Goal: Task Accomplishment & Management: Use online tool/utility

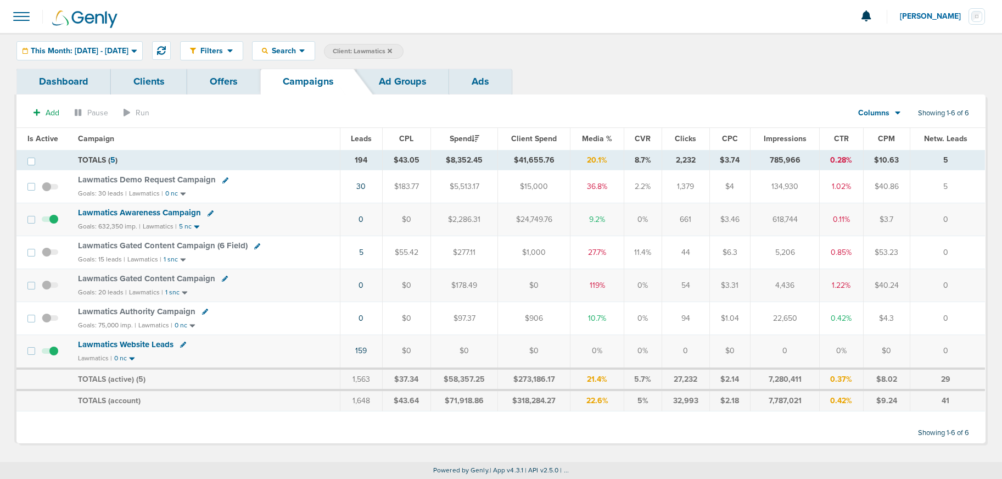
click at [392, 51] on icon at bounding box center [390, 50] width 4 height 4
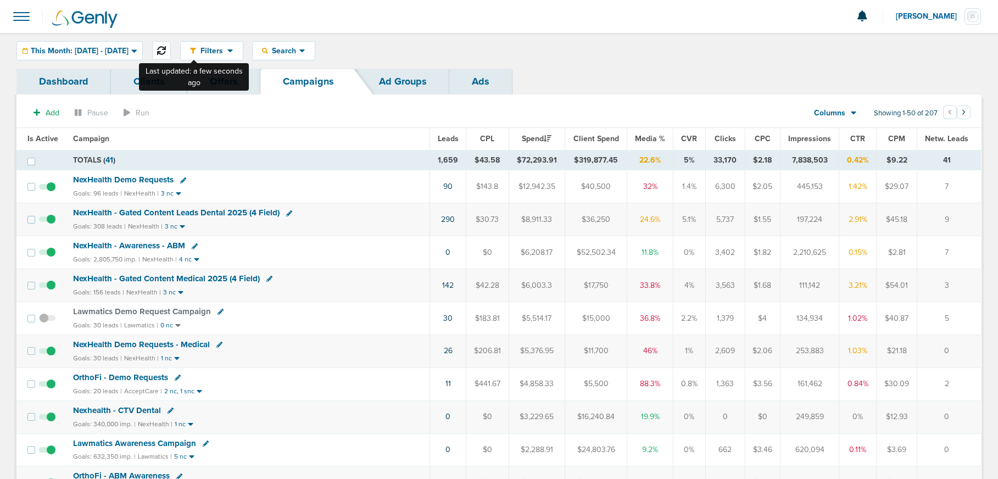
click at [166, 52] on icon at bounding box center [161, 50] width 9 height 9
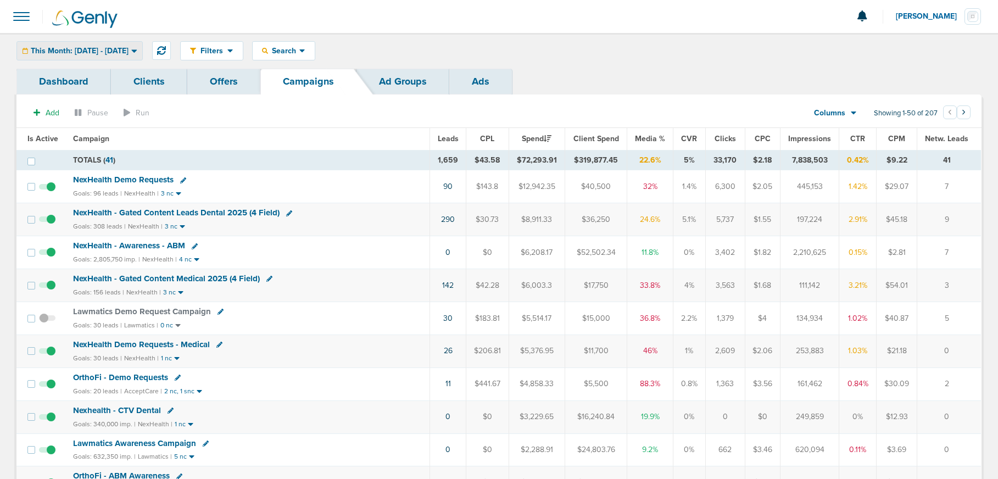
click at [128, 47] on span "This Month: [DATE] - [DATE]" at bounding box center [80, 51] width 98 height 8
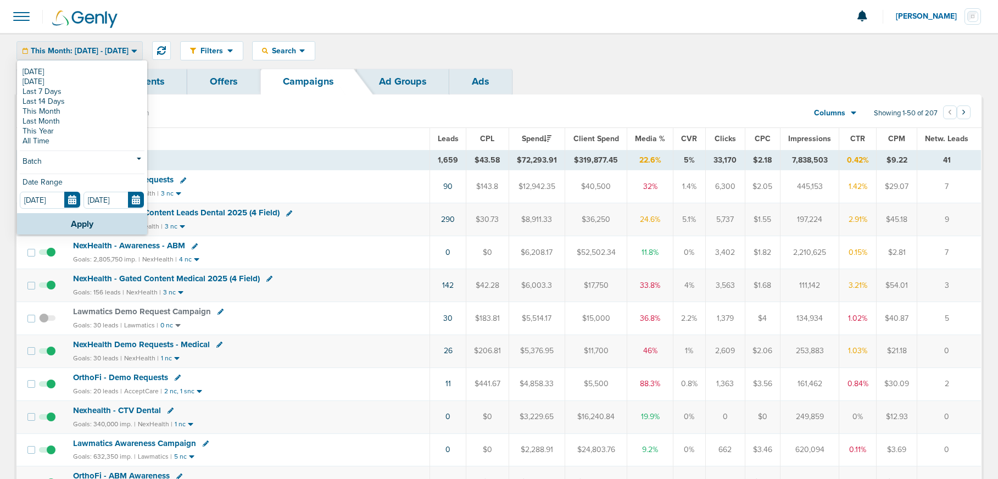
click at [128, 47] on span "This Month: [DATE] - [DATE]" at bounding box center [80, 51] width 98 height 8
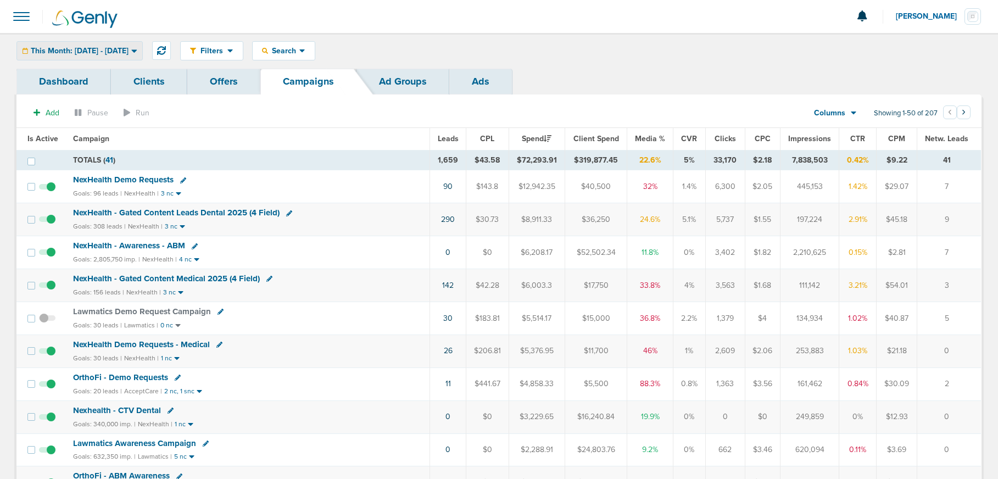
click at [91, 51] on span "This Month: [DATE] - [DATE]" at bounding box center [80, 51] width 98 height 8
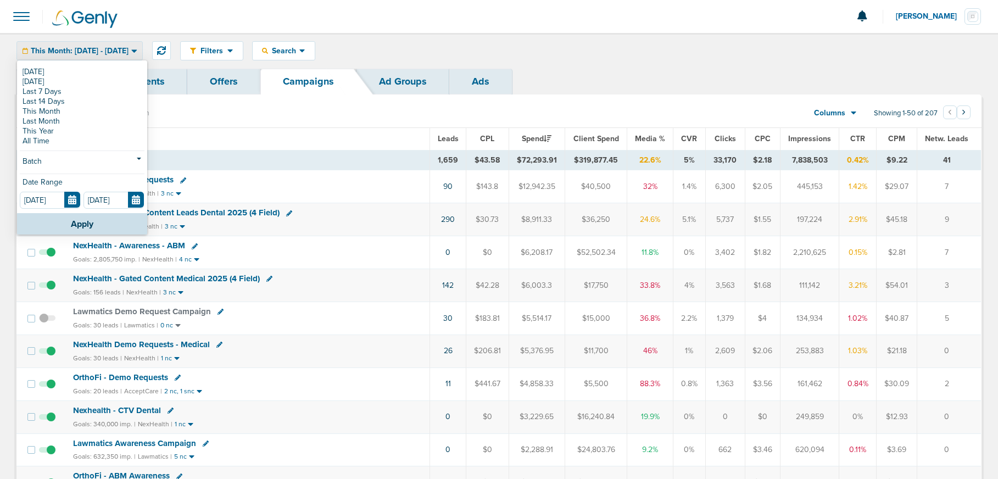
click at [91, 51] on span "This Month: [DATE] - [DATE]" at bounding box center [80, 51] width 98 height 8
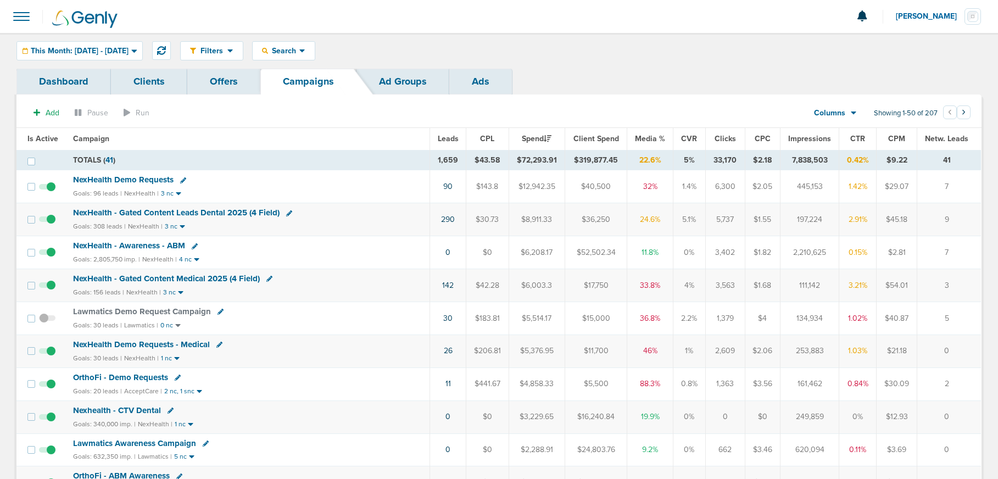
click at [118, 183] on span "NexHealth Demo Requests" at bounding box center [123, 180] width 100 height 10
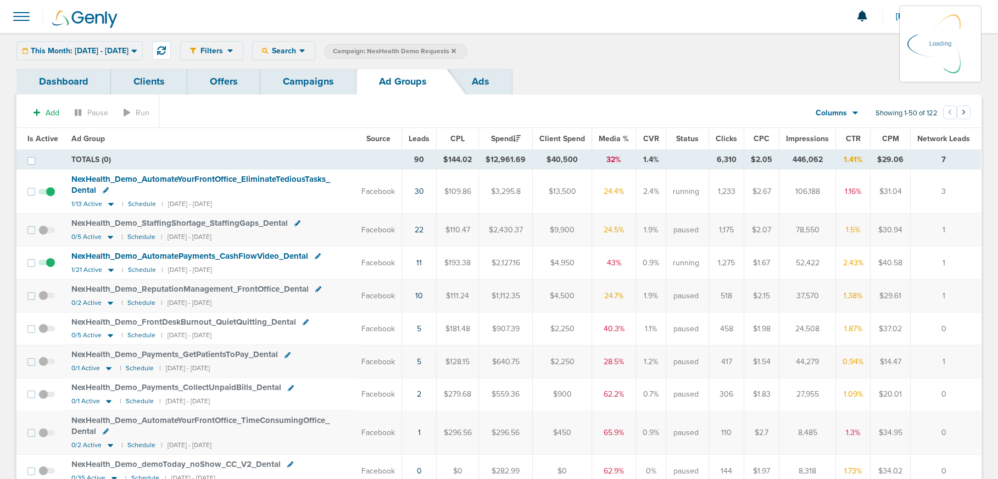
click at [87, 48] on div "This Month: [DATE] - [DATE] [DATE] [DATE] Last 7 Days Last 14 Days This Month L…" at bounding box center [79, 50] width 126 height 19
click at [99, 51] on span "This Month: [DATE] - [DATE]" at bounding box center [80, 51] width 98 height 8
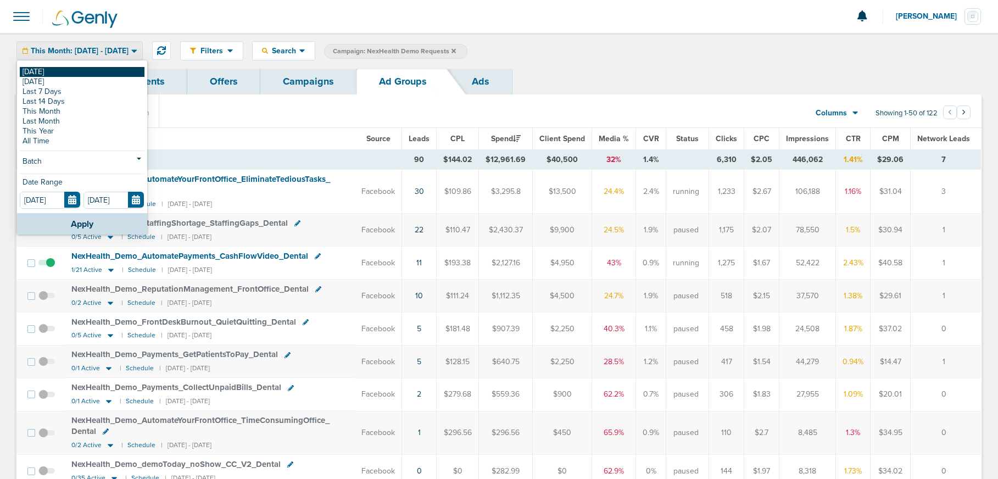
click at [79, 69] on link "[DATE]" at bounding box center [82, 72] width 125 height 10
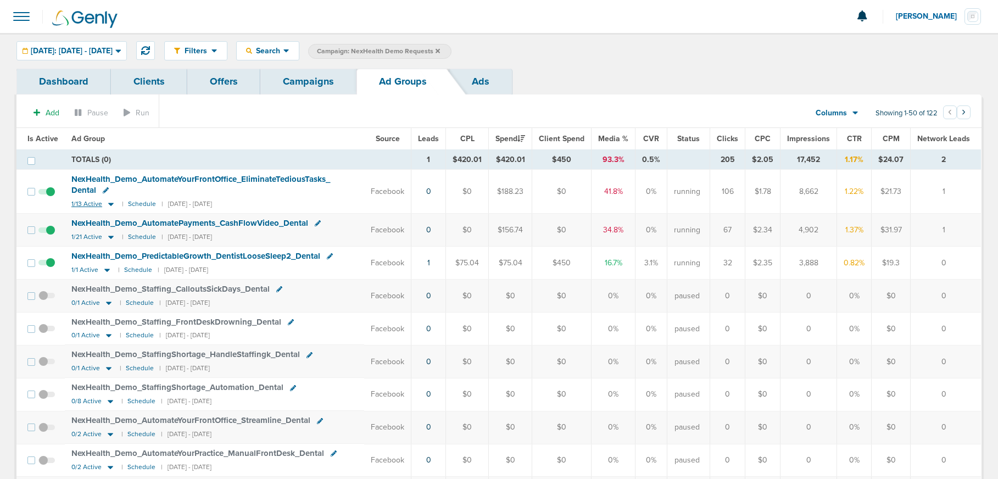
click at [108, 204] on icon at bounding box center [110, 204] width 5 height 3
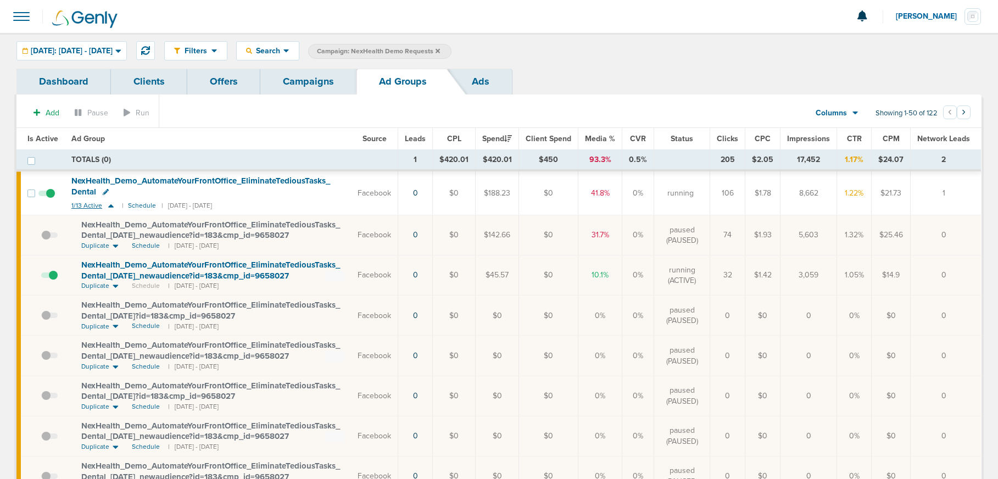
click at [108, 204] on icon at bounding box center [110, 205] width 11 height 9
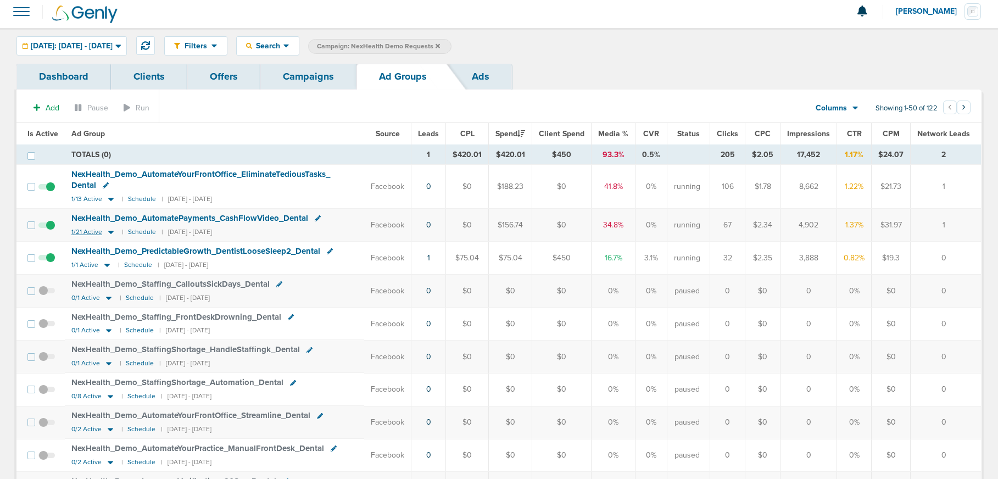
click at [110, 234] on td "NexHealth_ Demo_ AutomatePayments_ CashFlowVideo_ Dental 1/21 Active | Schedule…" at bounding box center [214, 225] width 299 height 33
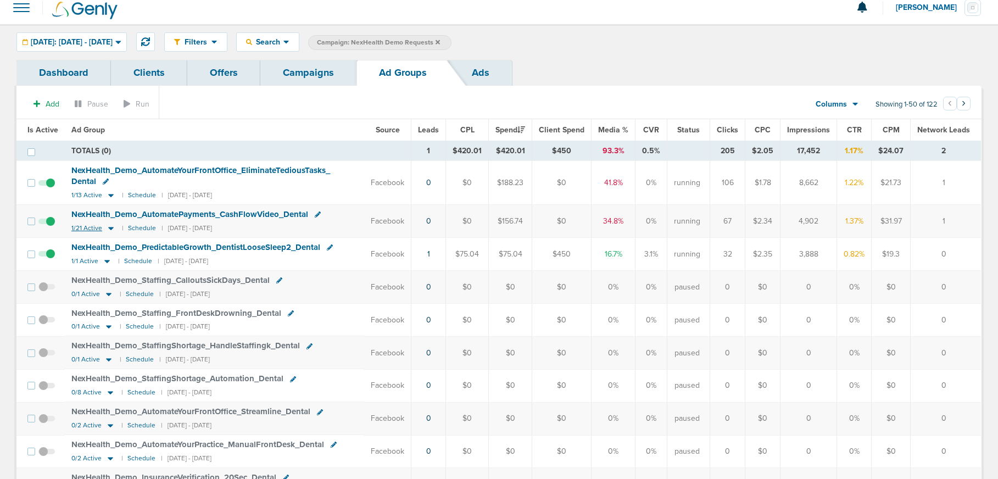
scroll to position [5, 0]
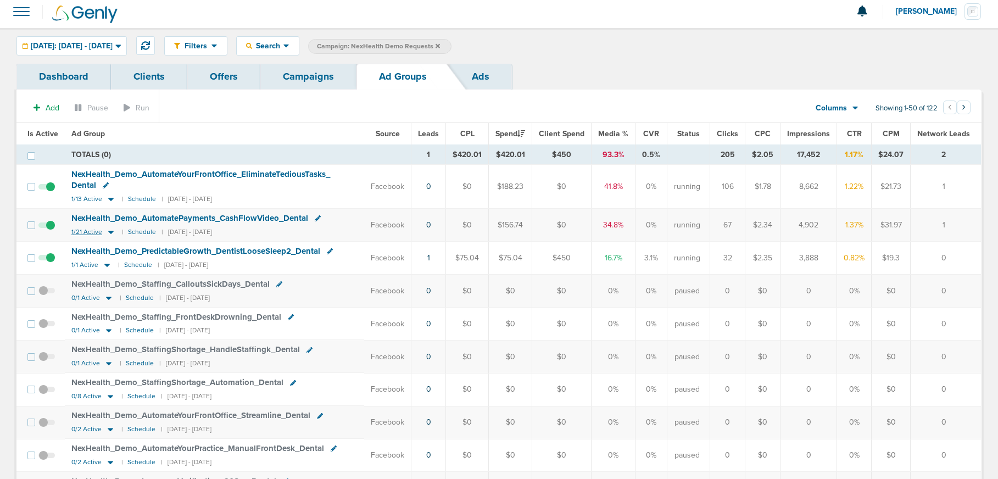
click at [110, 230] on icon at bounding box center [110, 231] width 11 height 9
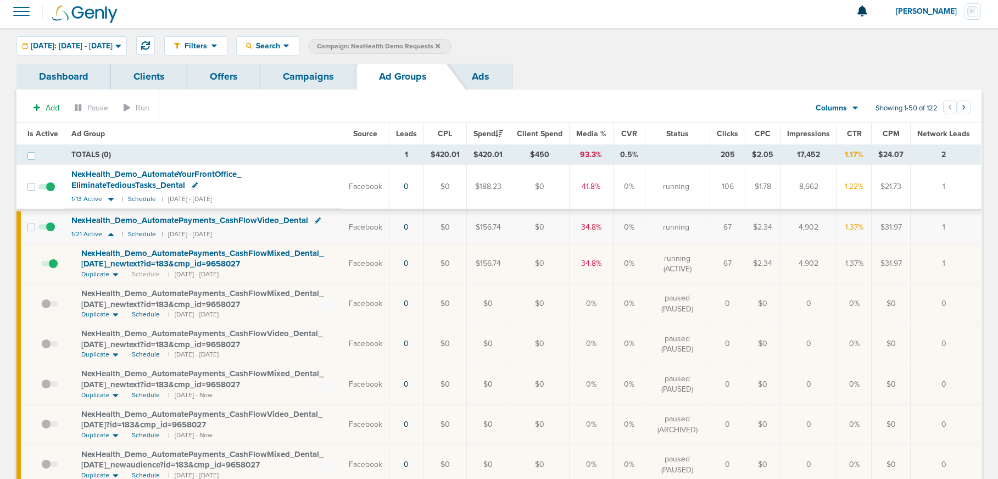
scroll to position [2, 0]
click at [54, 270] on span at bounding box center [49, 270] width 16 height 0
click at [41, 266] on input "checkbox" at bounding box center [41, 266] width 0 height 0
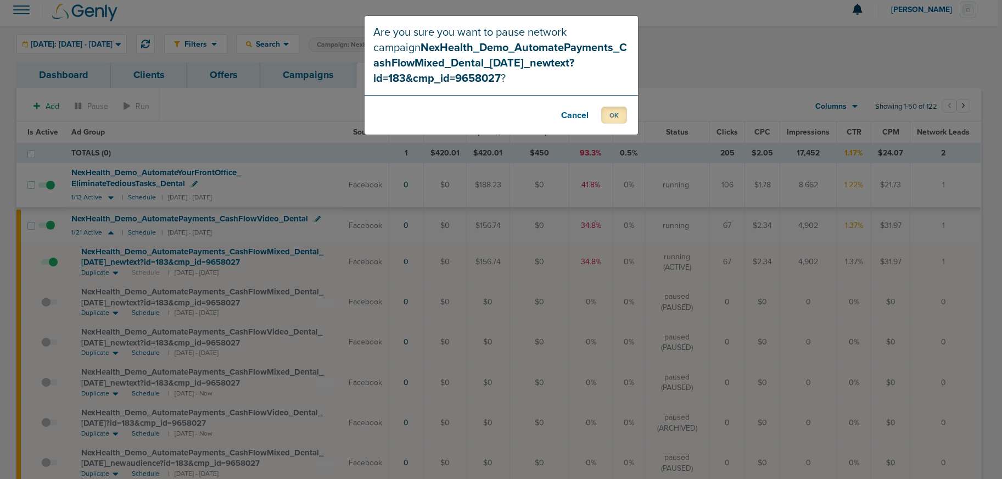
click at [621, 115] on button "OK" at bounding box center [614, 115] width 26 height 17
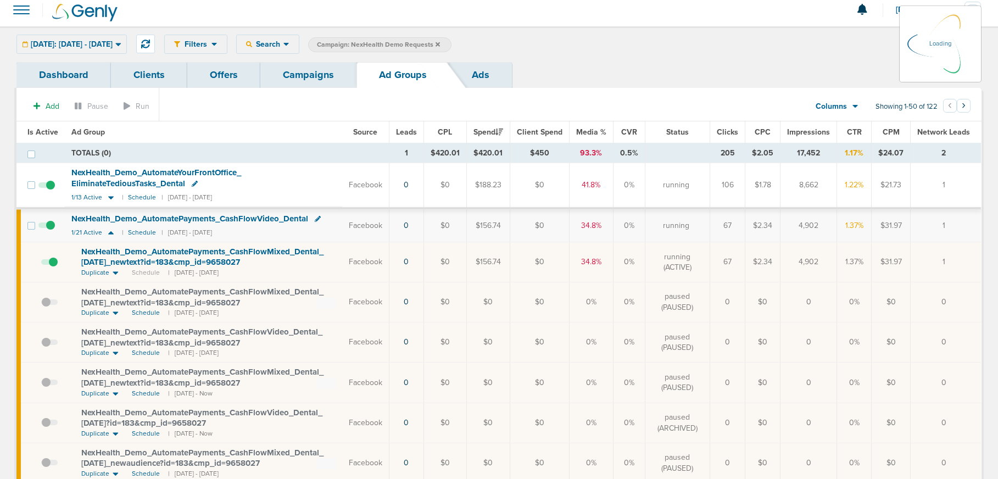
scroll to position [5, 0]
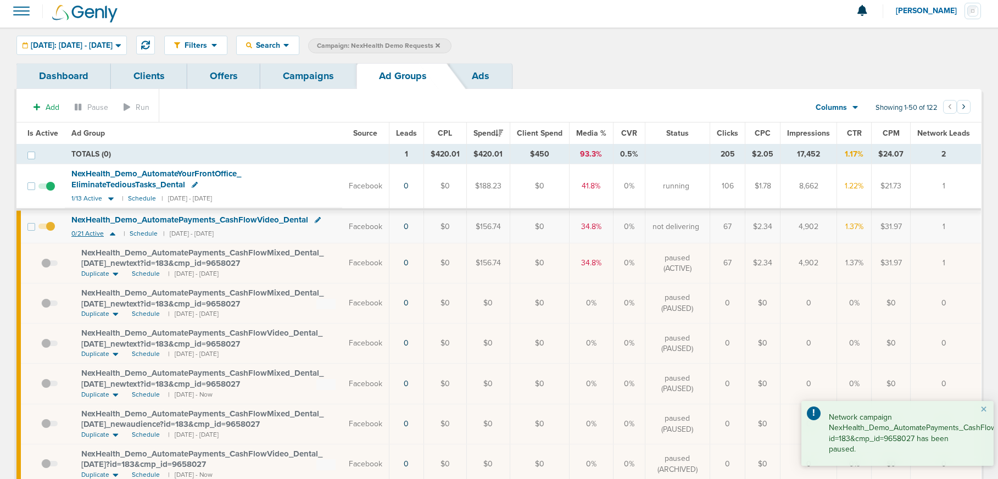
click at [110, 233] on icon at bounding box center [112, 233] width 5 height 3
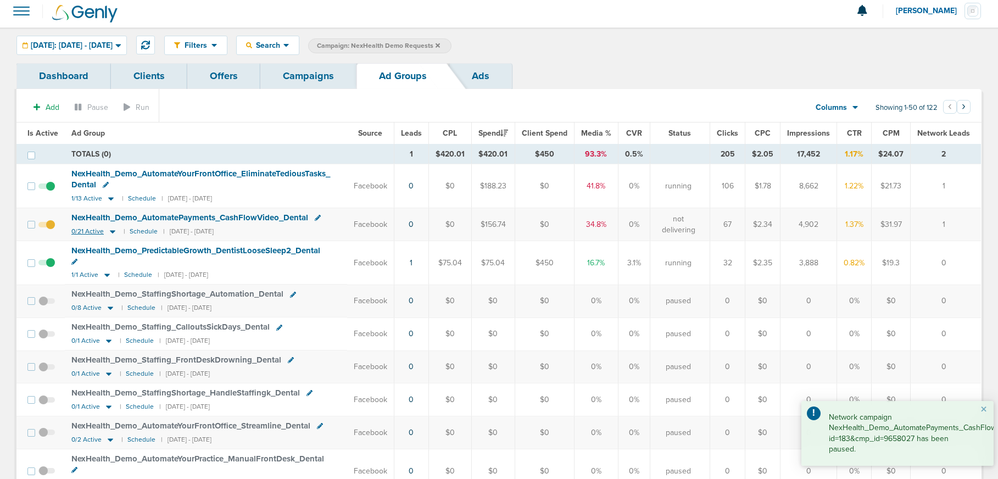
scroll to position [8, 0]
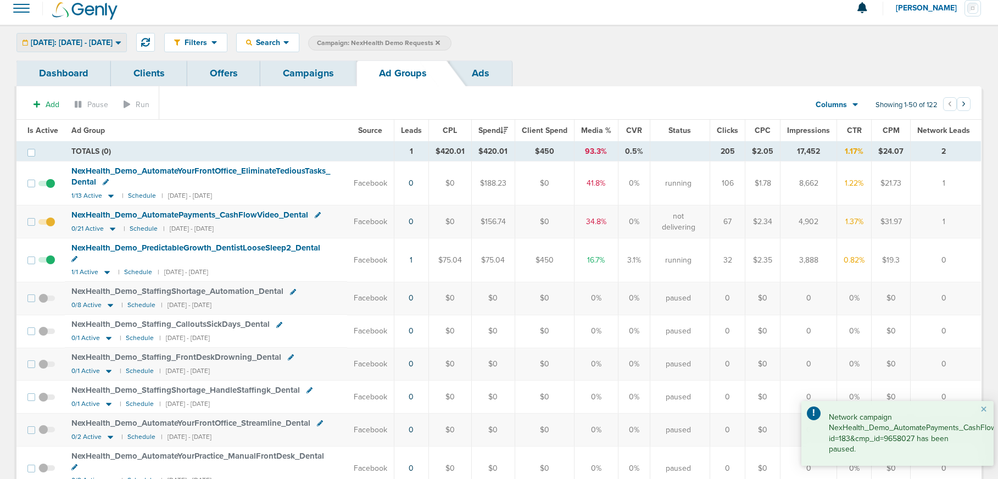
click at [113, 45] on span "[DATE]: [DATE] - [DATE]" at bounding box center [72, 43] width 82 height 8
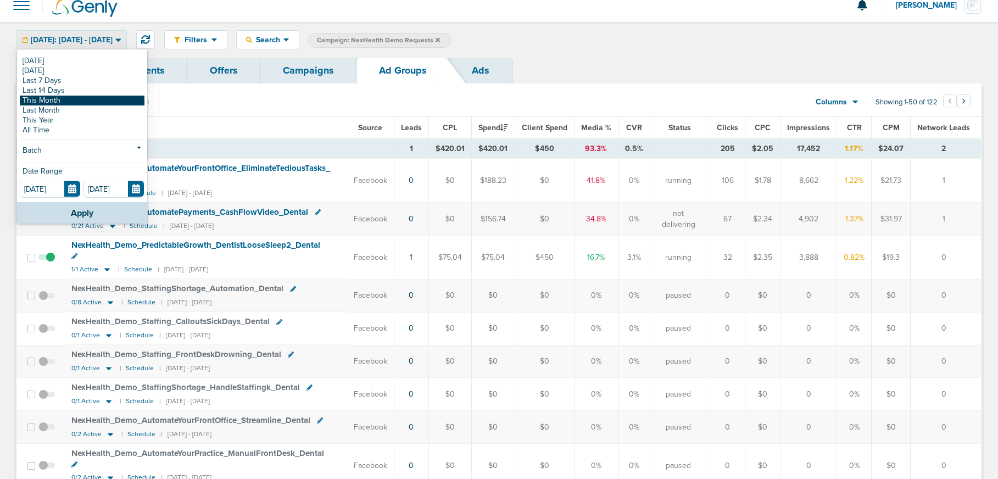
click at [88, 98] on link "This Month" at bounding box center [82, 101] width 125 height 10
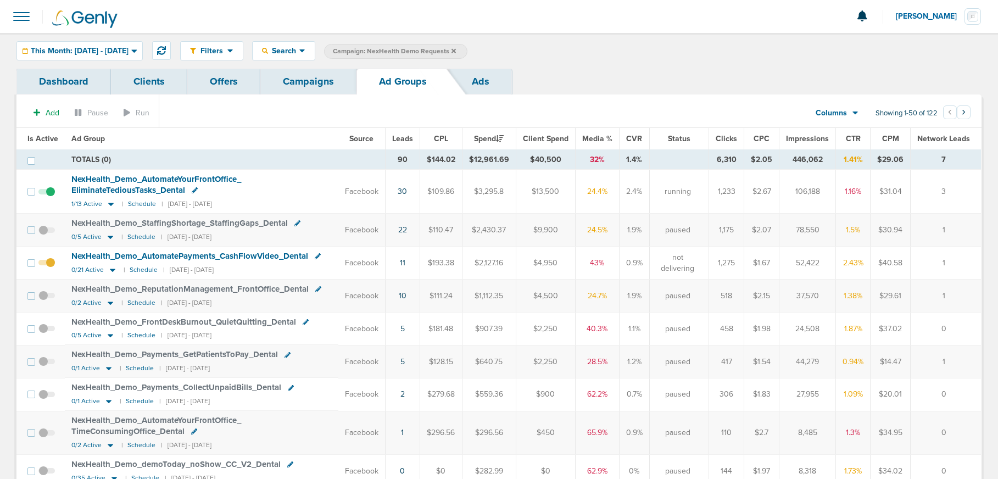
scroll to position [1, 0]
click at [110, 236] on icon at bounding box center [110, 236] width 11 height 9
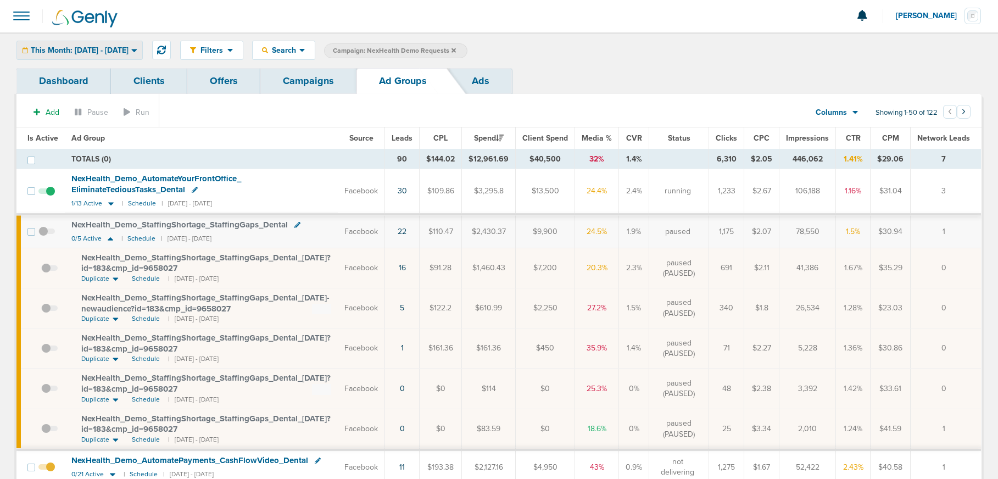
click at [79, 49] on span "This Month: [DATE] - [DATE]" at bounding box center [80, 51] width 98 height 8
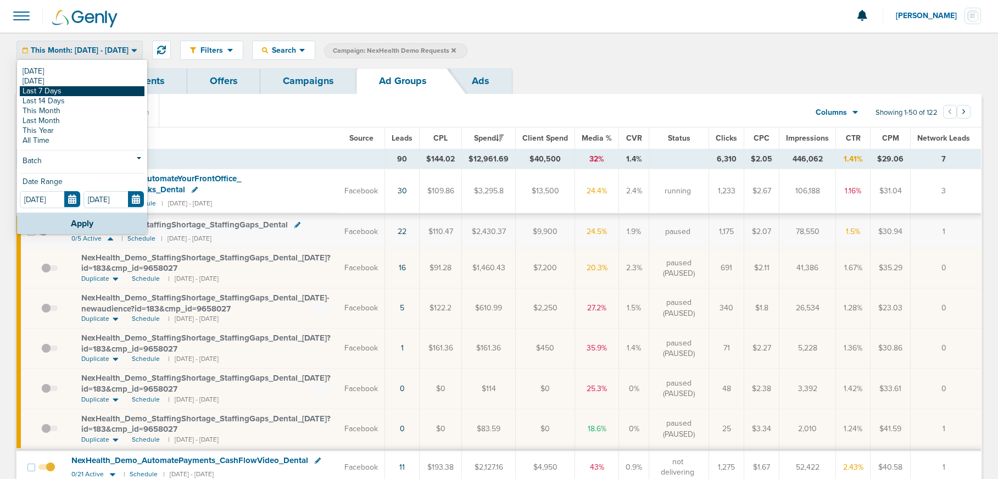
click at [62, 89] on link "Last 7 Days" at bounding box center [82, 91] width 125 height 10
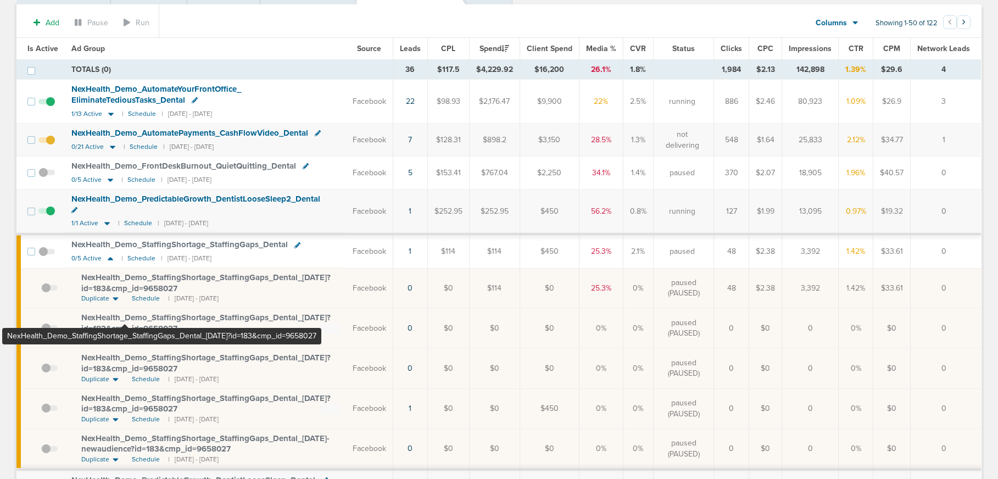
scroll to position [91, 0]
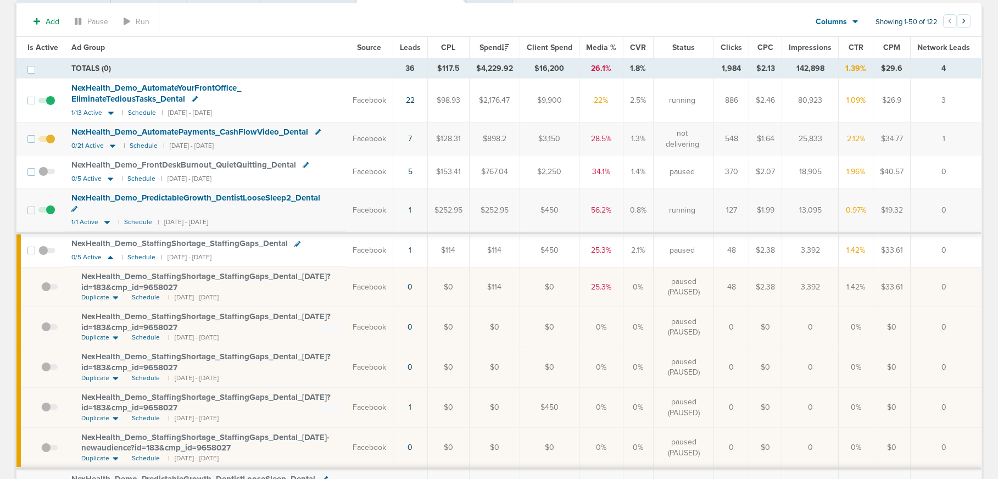
click at [46, 372] on span at bounding box center [49, 372] width 16 height 0
click at [41, 370] on input "checkbox" at bounding box center [41, 370] width 0 height 0
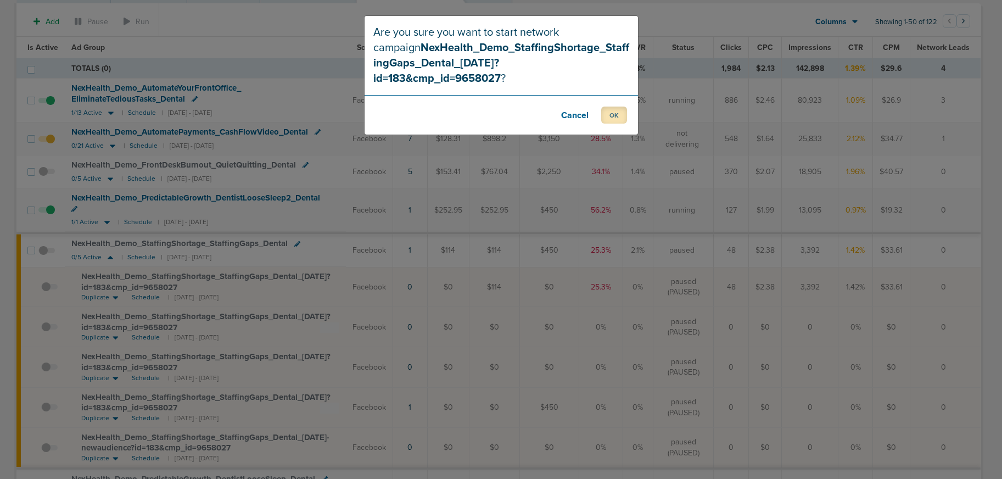
click at [609, 107] on button "OK" at bounding box center [614, 115] width 26 height 17
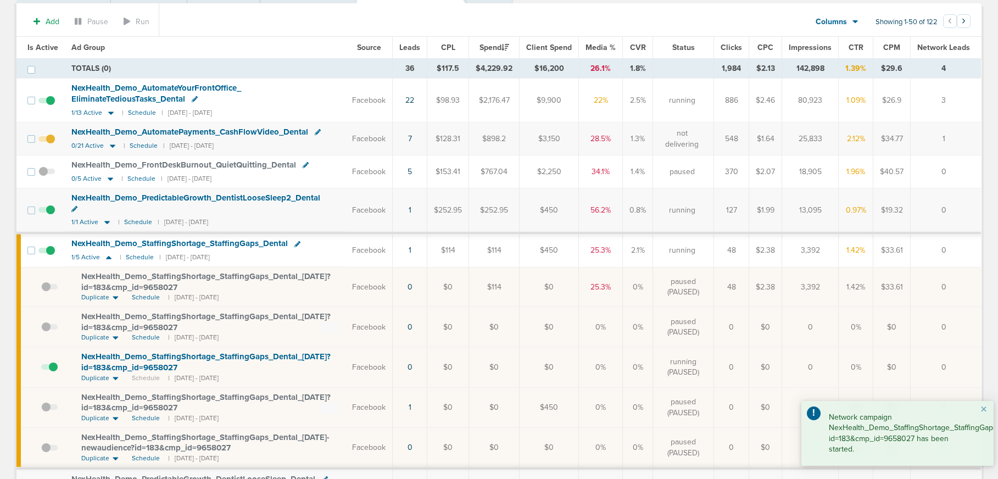
scroll to position [0, 0]
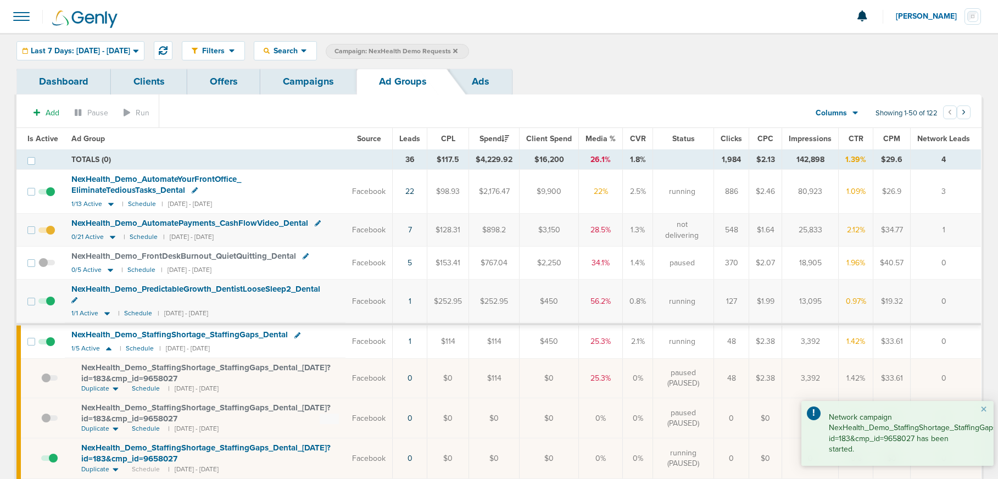
click at [289, 87] on link "Campaigns" at bounding box center [308, 82] width 96 height 26
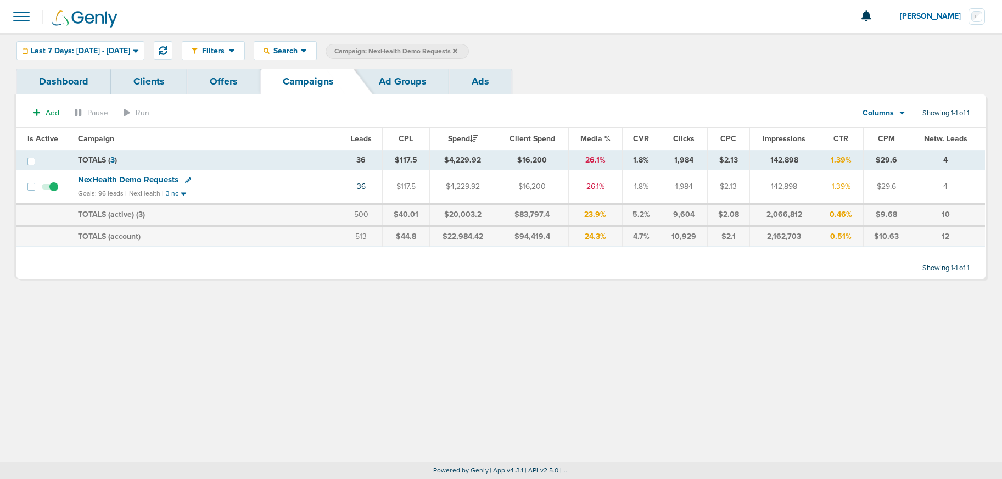
click at [457, 50] on icon at bounding box center [455, 50] width 4 height 4
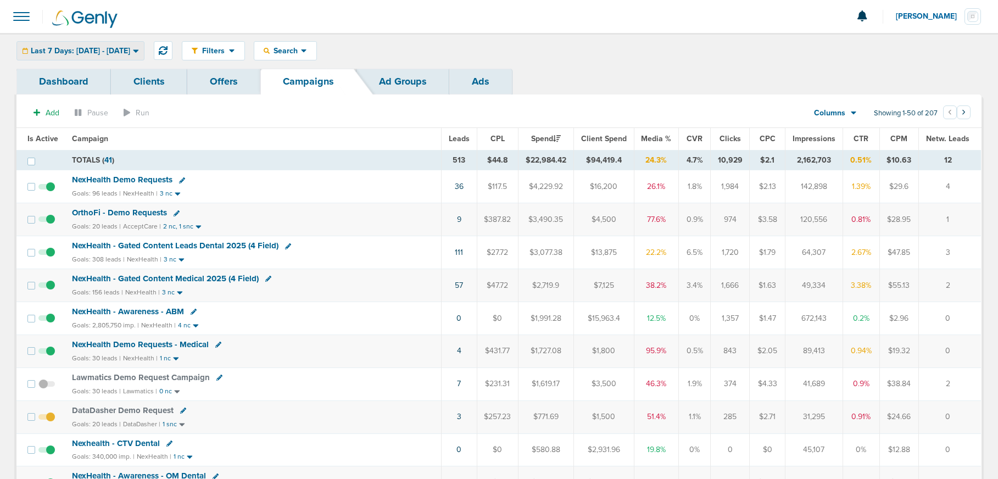
click at [87, 43] on div "Last 7 Days: [DATE] - [DATE]" at bounding box center [80, 51] width 127 height 18
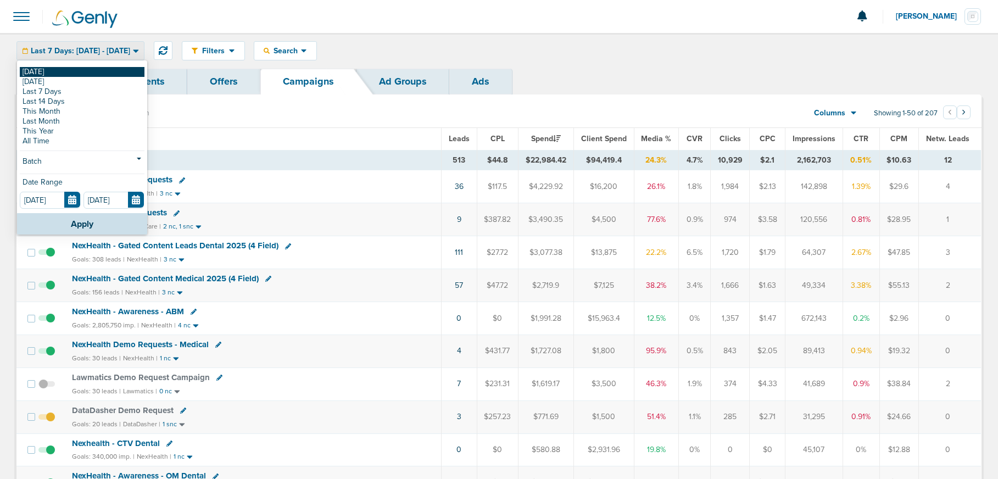
click at [79, 75] on link "[DATE]" at bounding box center [82, 72] width 125 height 10
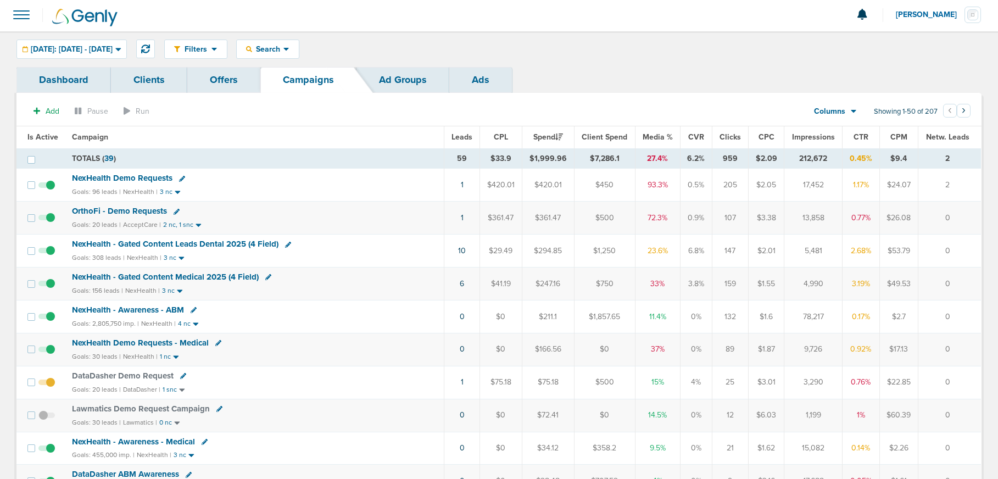
scroll to position [3, 0]
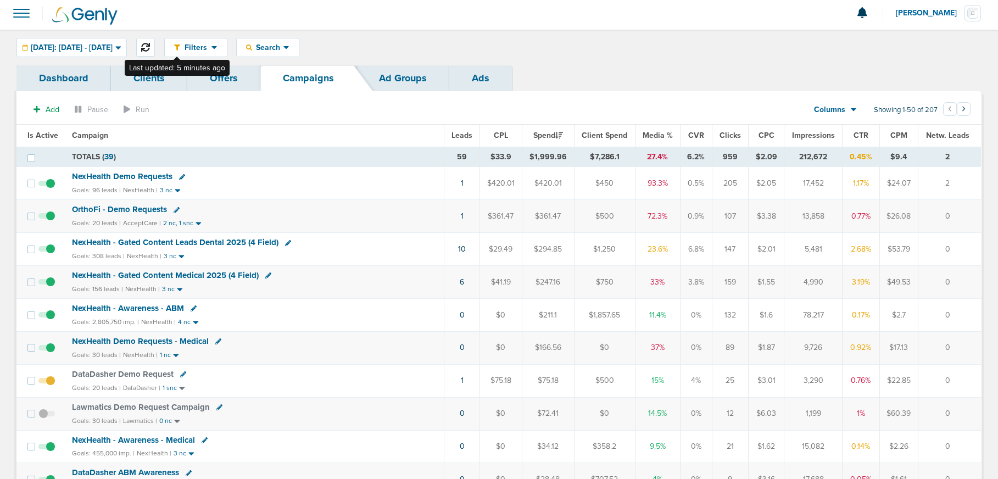
click at [150, 46] on icon at bounding box center [145, 47] width 9 height 9
click at [135, 176] on span "NexHealth Demo Requests" at bounding box center [122, 176] width 100 height 10
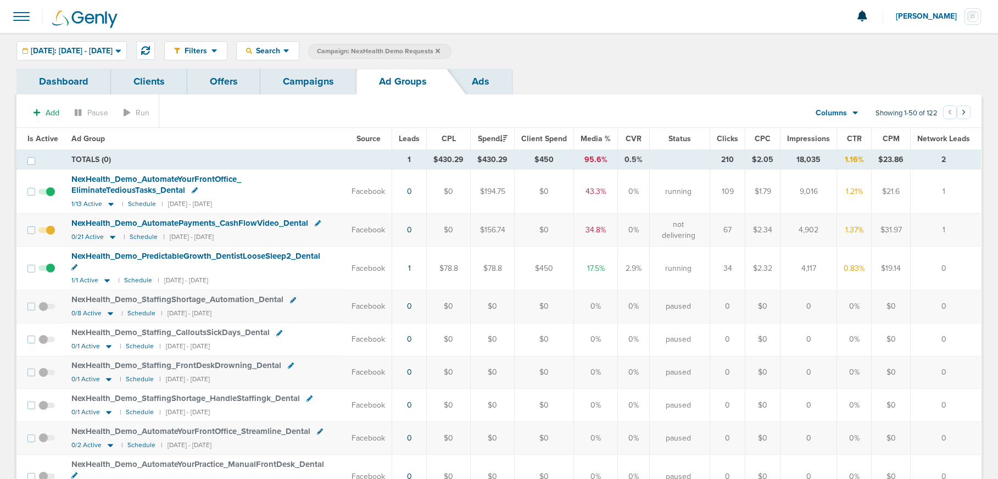
click at [331, 80] on link "Campaigns" at bounding box center [308, 82] width 96 height 26
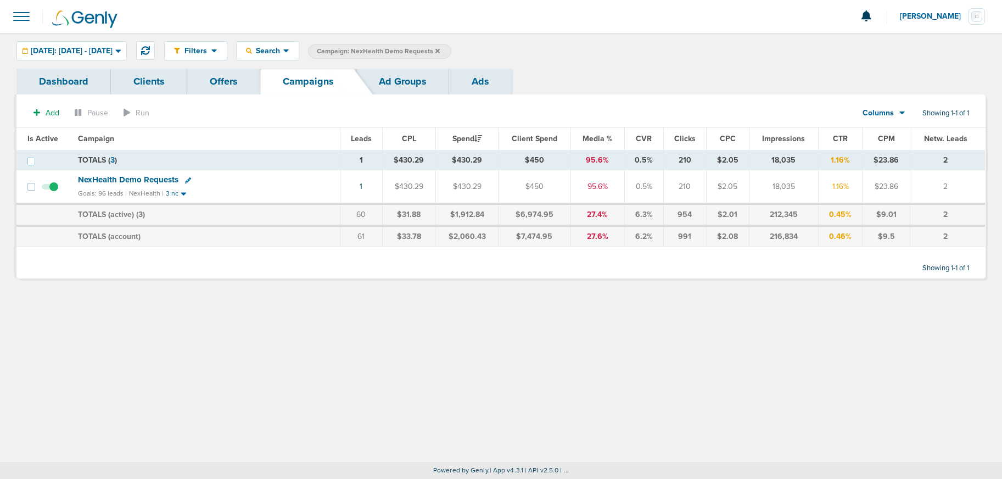
click at [440, 51] on icon at bounding box center [437, 50] width 4 height 4
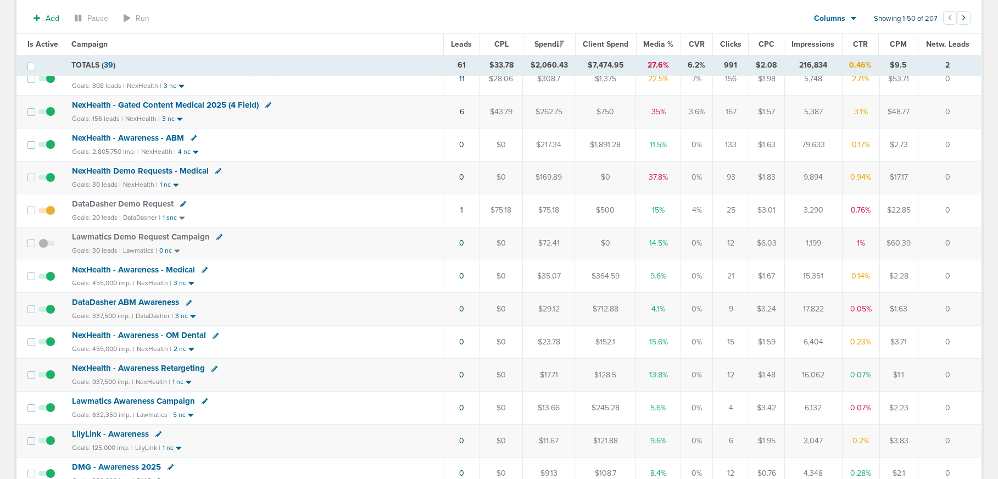
scroll to position [175, 0]
click at [144, 173] on span "NexHealth Demo Requests - Medical" at bounding box center [140, 172] width 137 height 10
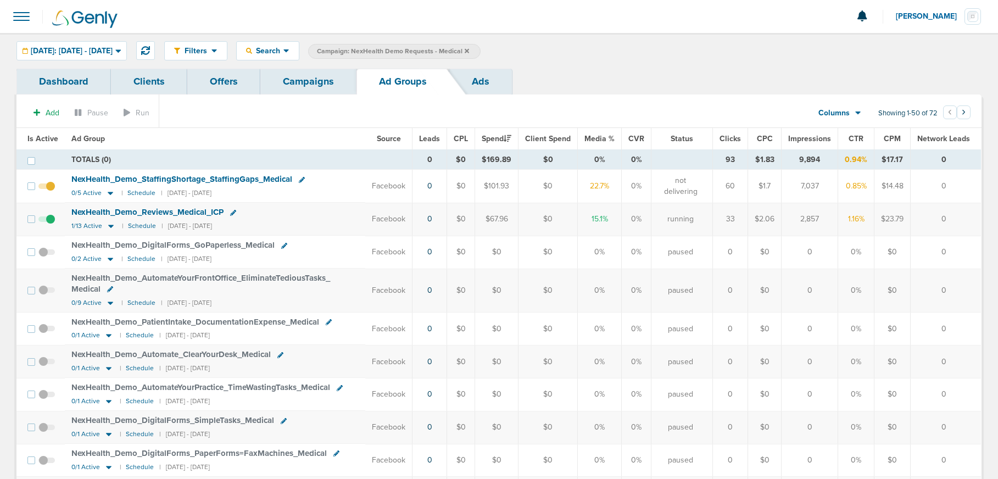
click at [337, 90] on link "Campaigns" at bounding box center [308, 82] width 96 height 26
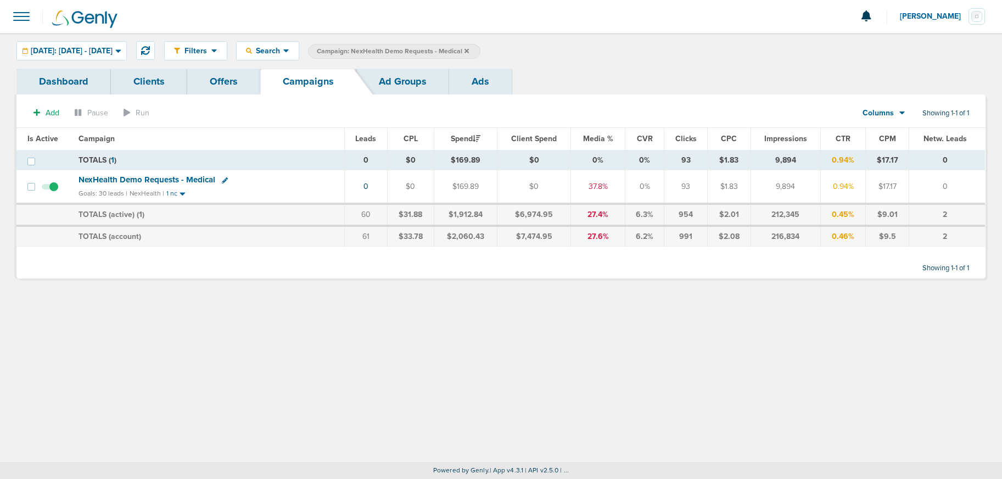
click at [480, 47] on label "Campaign: NexHealth Demo Requests - Medical" at bounding box center [394, 51] width 172 height 15
click at [469, 52] on icon at bounding box center [467, 50] width 4 height 4
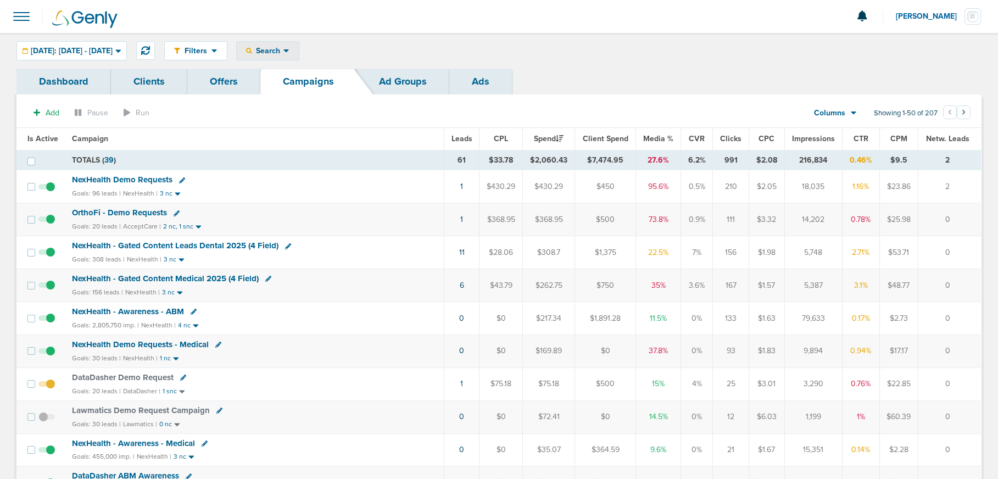
click at [283, 55] on span "Search" at bounding box center [267, 50] width 31 height 9
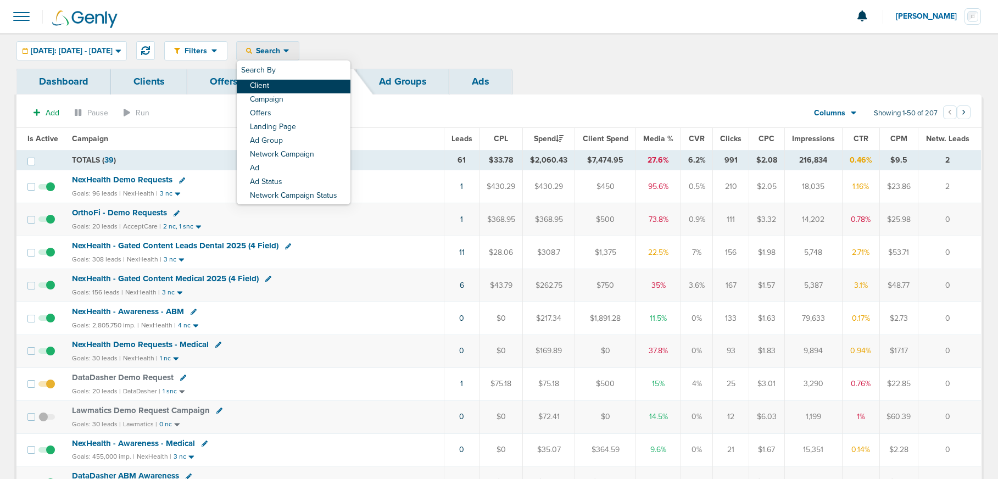
click at [299, 86] on link "Client" at bounding box center [294, 87] width 114 height 14
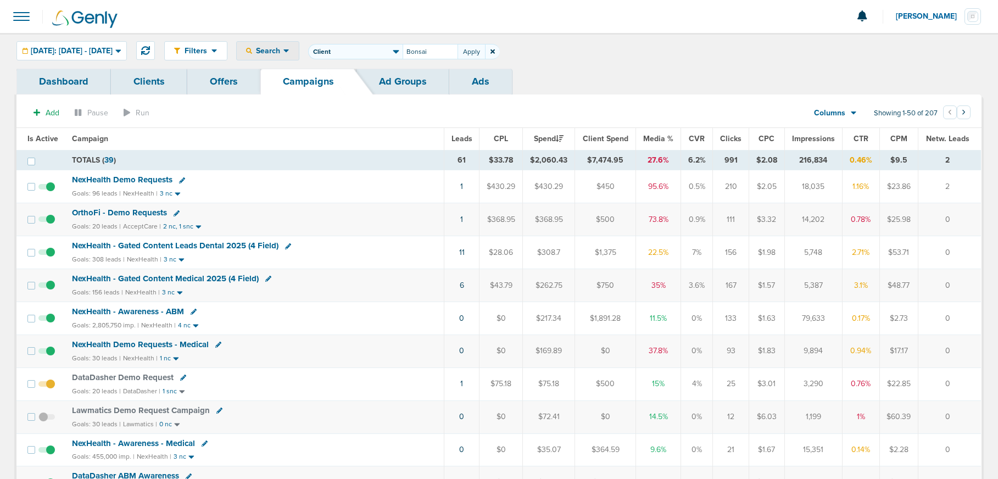
type input "Bonsai"
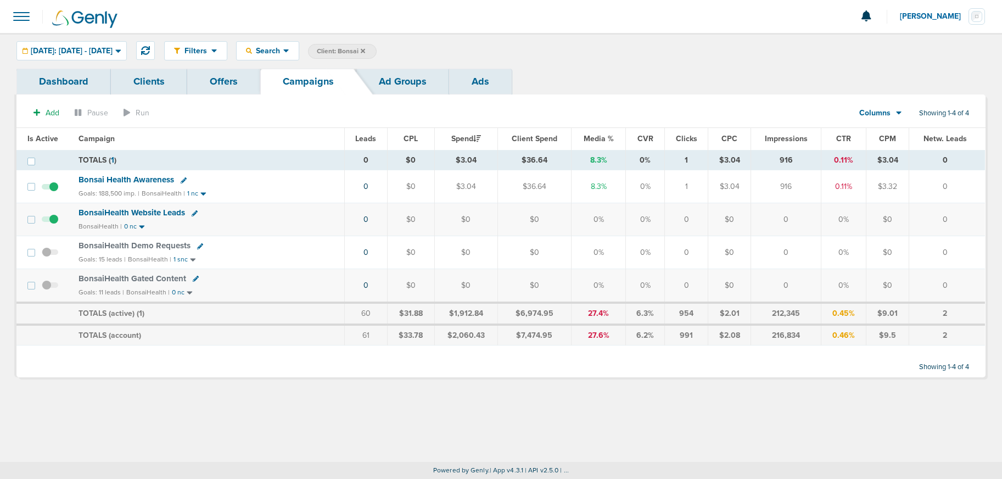
click at [146, 277] on span "BonsaiHealth Gated Content" at bounding box center [133, 278] width 108 height 10
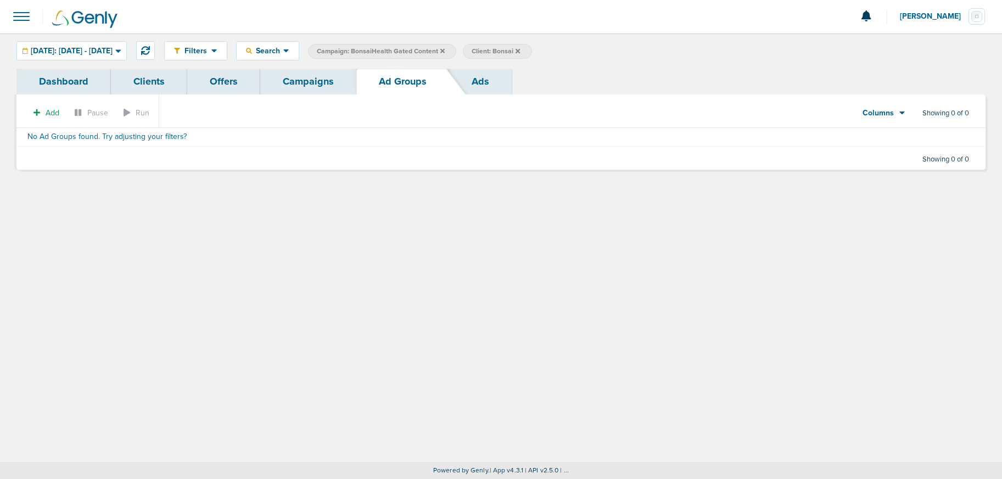
click at [317, 91] on link "Campaigns" at bounding box center [308, 82] width 96 height 26
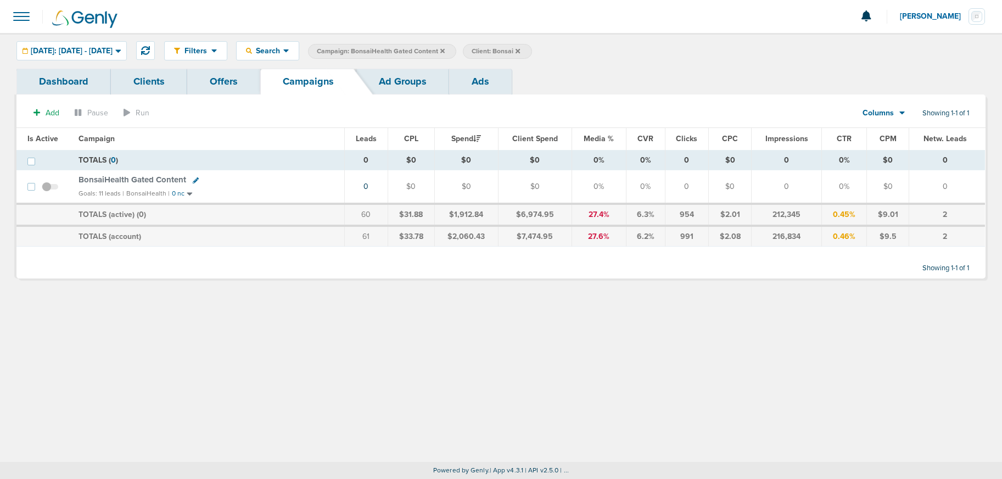
click at [445, 54] on icon at bounding box center [442, 51] width 4 height 7
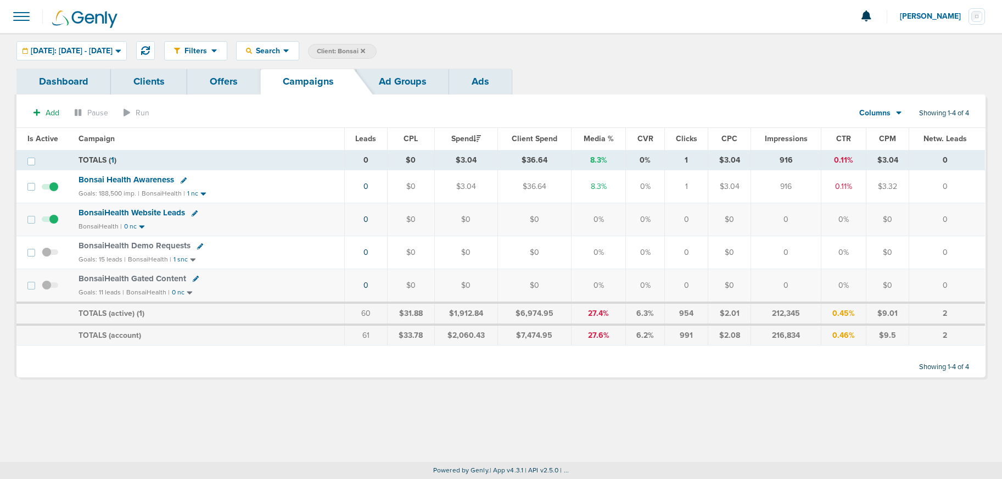
click at [212, 92] on link "Offers" at bounding box center [223, 82] width 73 height 26
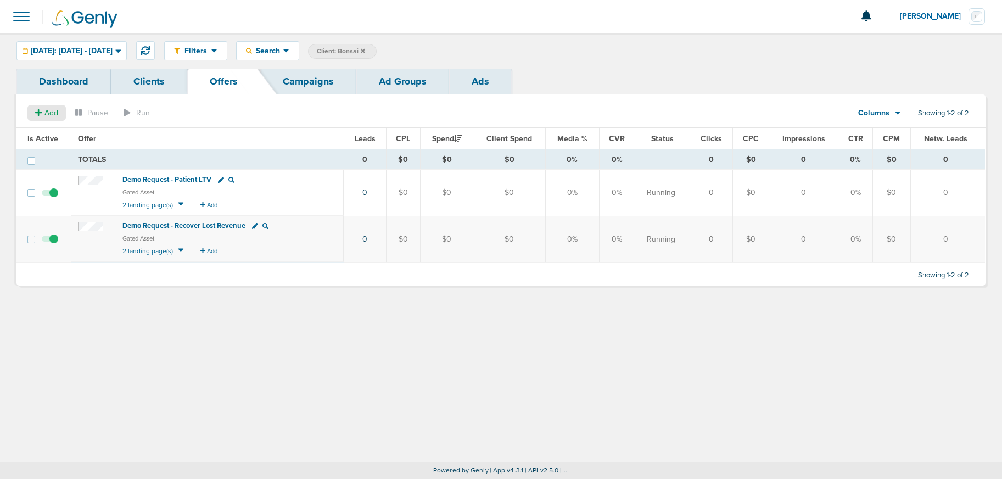
click at [45, 114] on span "Add" at bounding box center [51, 112] width 14 height 9
click at [46, 136] on span "Offer" at bounding box center [42, 133] width 18 height 9
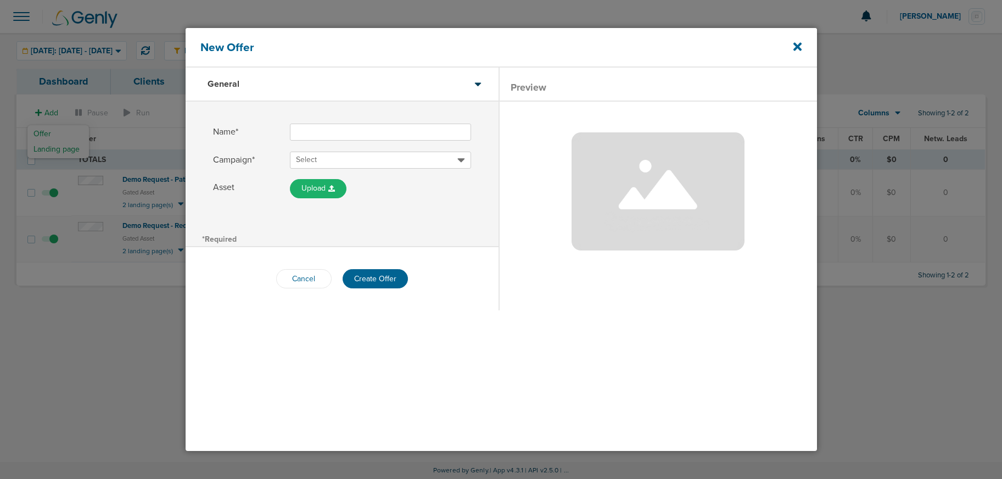
click at [315, 129] on input "Name*" at bounding box center [380, 132] width 181 height 17
click at [351, 130] on input "Gated Content -- The Clinic Case Study" at bounding box center [380, 132] width 181 height 17
type input "Gated Content - The Clinic Case Study"
click at [354, 160] on span "Select" at bounding box center [376, 159] width 161 height 11
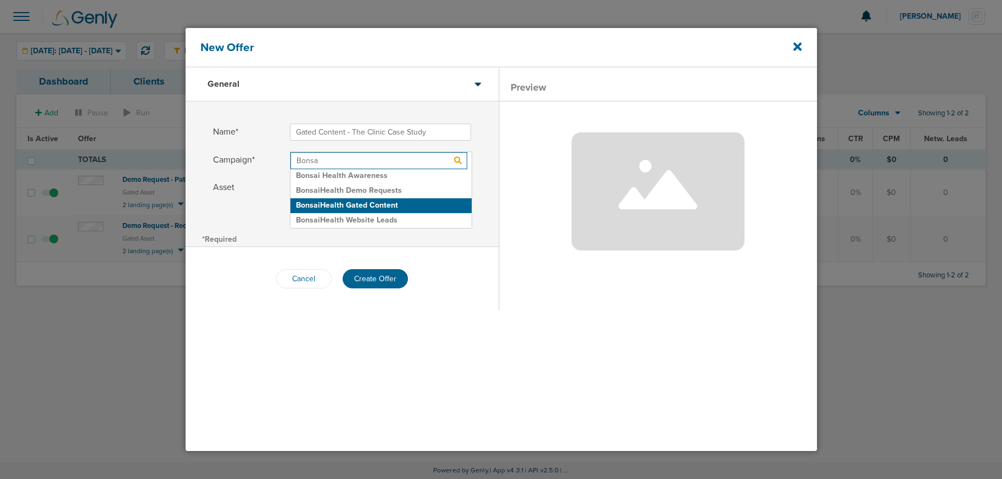
type input "Bonsa"
click at [350, 205] on h2 "BonsaiHealth Gated Content" at bounding box center [380, 205] width 181 height 15
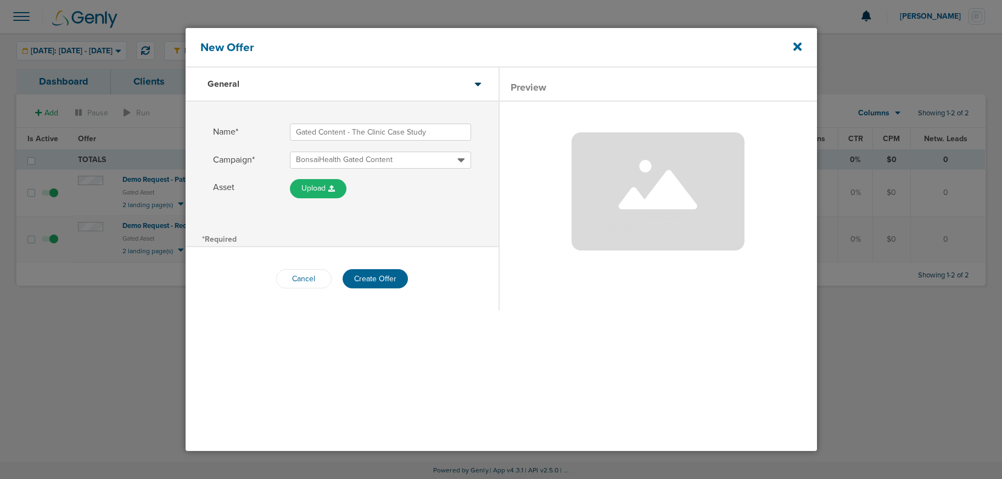
click at [376, 281] on button "Create Offer" at bounding box center [375, 278] width 65 height 19
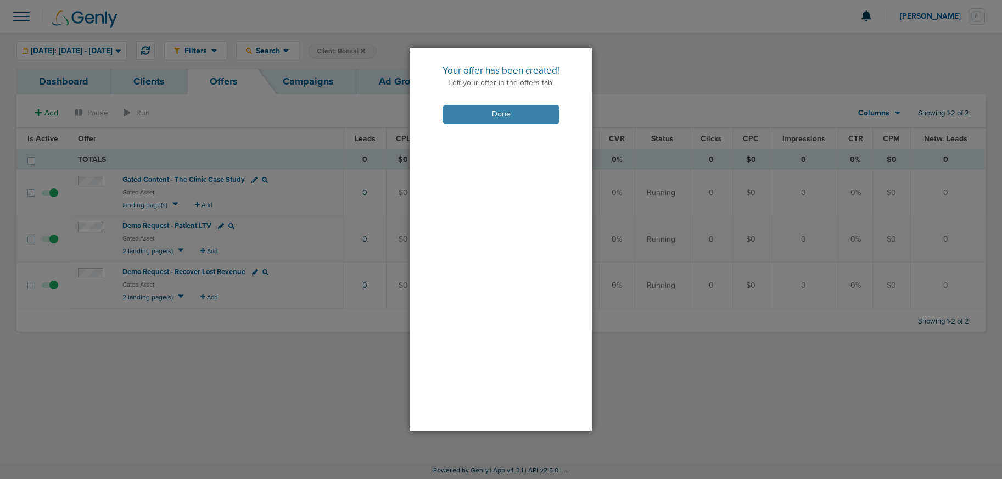
click at [462, 115] on button "Done" at bounding box center [501, 114] width 117 height 19
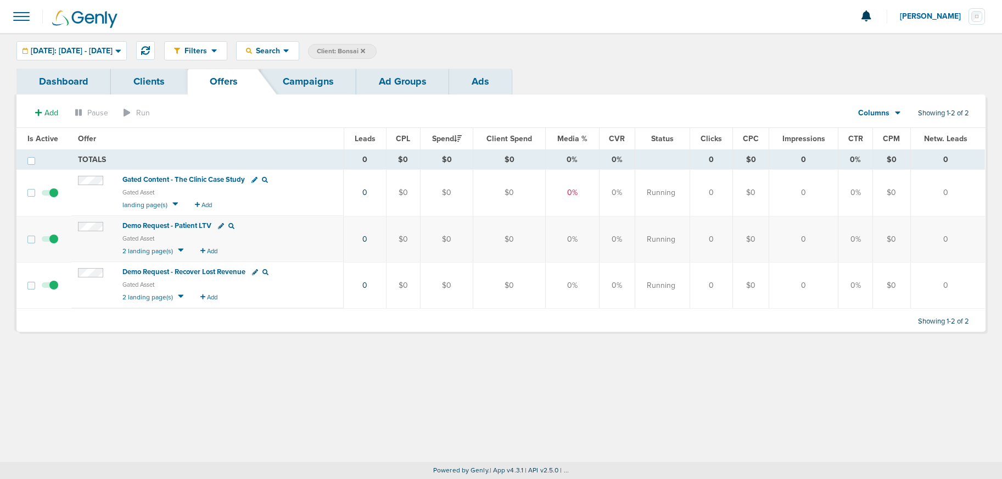
click at [158, 181] on span "Gated Content - The Clinic Case Study" at bounding box center [183, 179] width 122 height 9
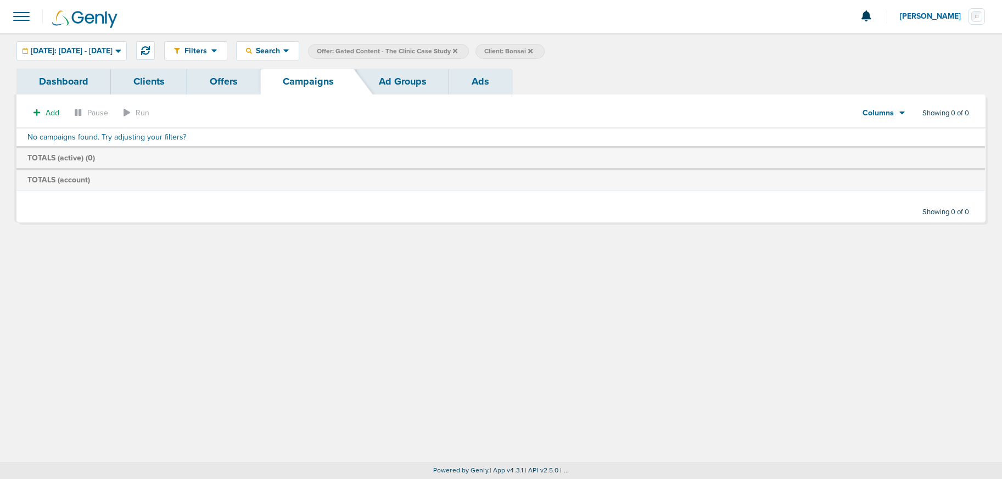
click at [457, 51] on icon at bounding box center [455, 51] width 4 height 7
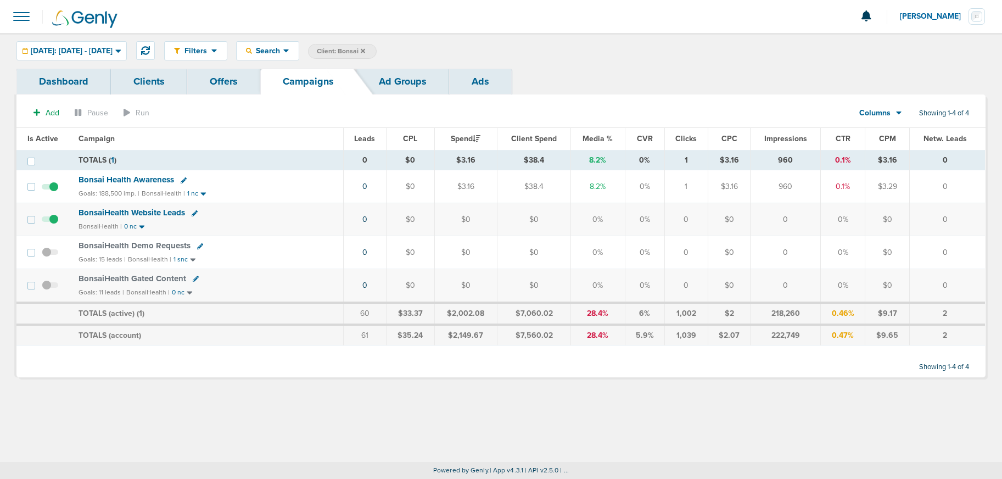
click at [137, 275] on span "BonsaiHealth Gated Content" at bounding box center [133, 278] width 108 height 10
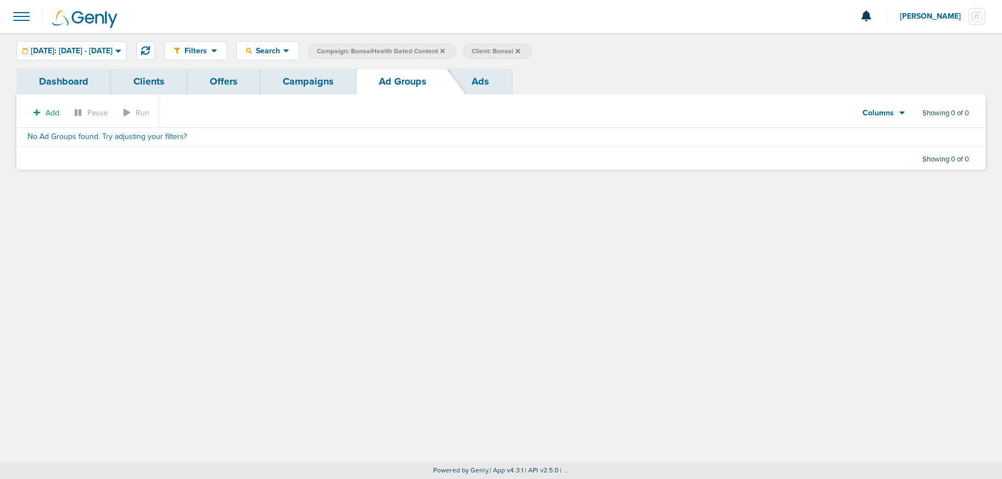
click at [298, 83] on link "Campaigns" at bounding box center [308, 82] width 96 height 26
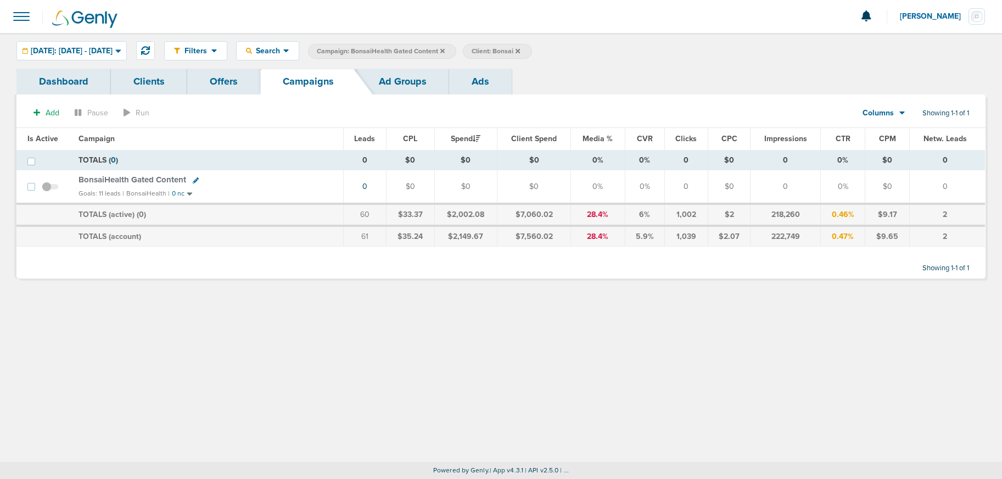
click at [445, 50] on icon at bounding box center [442, 50] width 4 height 4
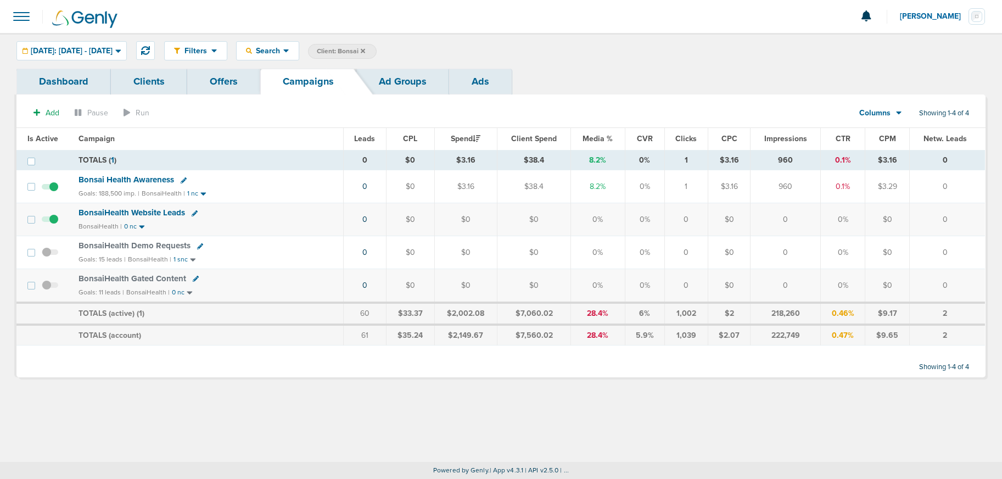
click at [119, 178] on span "Bonsai Health Awareness" at bounding box center [127, 180] width 96 height 10
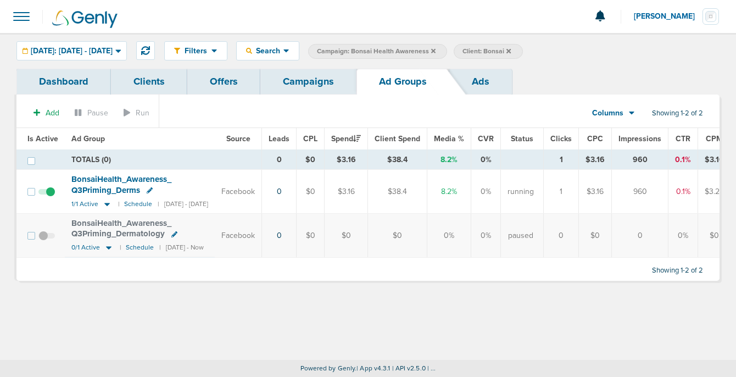
click at [303, 82] on link "Campaigns" at bounding box center [308, 82] width 96 height 26
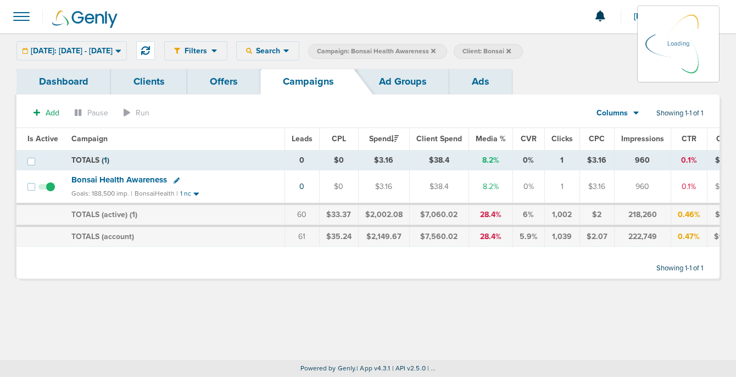
click at [435, 51] on span "Campaign: Bonsai Health Awareness" at bounding box center [376, 51] width 119 height 9
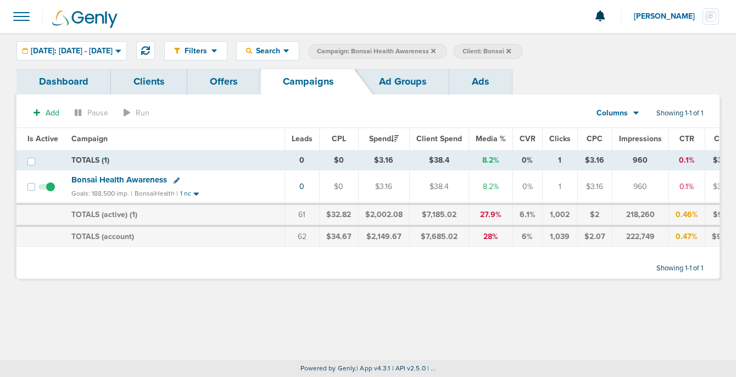
click at [435, 51] on icon at bounding box center [433, 51] width 4 height 7
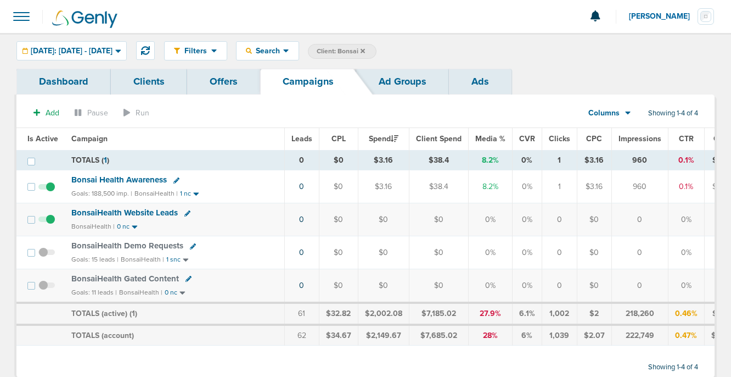
click at [377, 49] on label "Client: Bonsai" at bounding box center [342, 51] width 69 height 15
click at [365, 50] on icon at bounding box center [363, 50] width 4 height 4
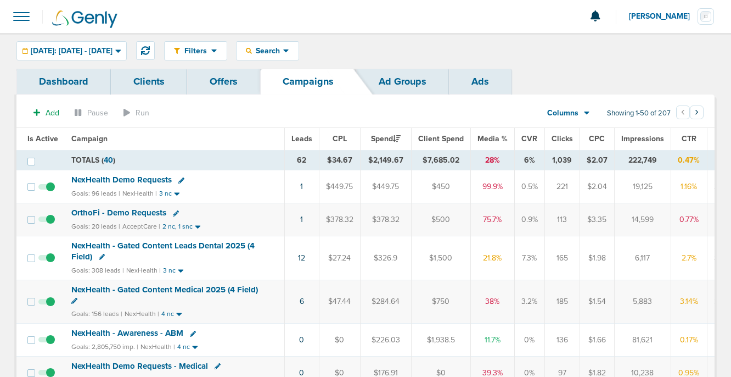
click at [125, 178] on span "NexHealth Demo Requests" at bounding box center [121, 180] width 100 height 10
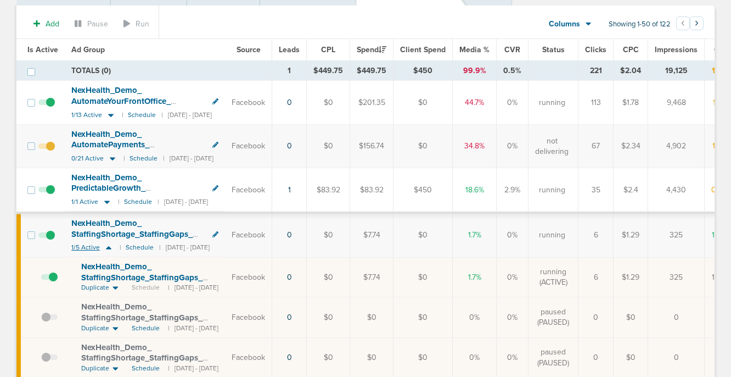
click at [107, 248] on icon at bounding box center [108, 247] width 5 height 3
